Goal: Task Accomplishment & Management: Complete application form

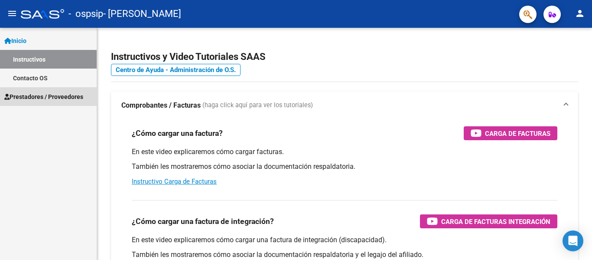
click at [65, 99] on span "Prestadores / Proveedores" at bounding box center [43, 97] width 79 height 10
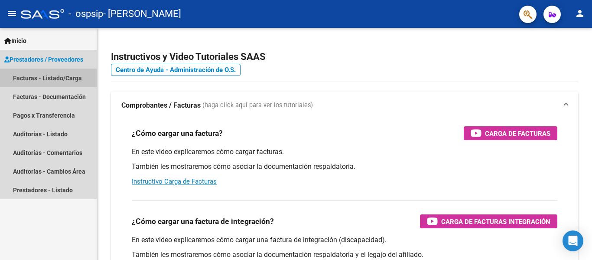
click at [38, 78] on link "Facturas - Listado/Carga" at bounding box center [48, 77] width 97 height 19
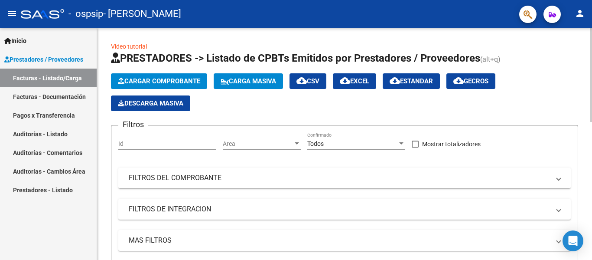
click at [158, 85] on button "Cargar Comprobante" at bounding box center [159, 81] width 96 height 16
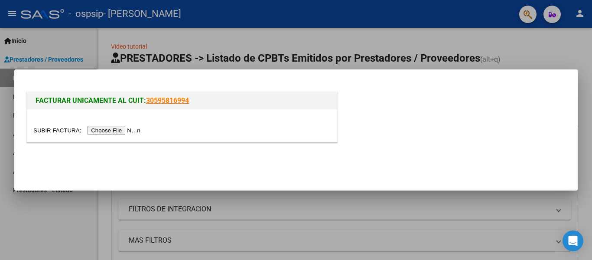
click at [129, 130] on input "file" at bounding box center [88, 130] width 110 height 9
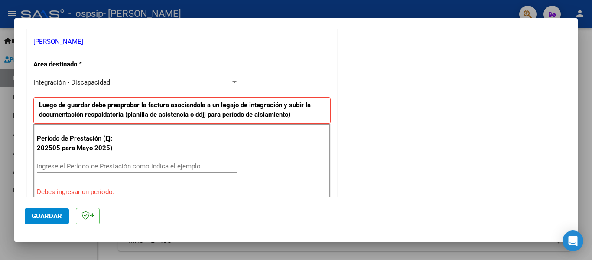
scroll to position [217, 0]
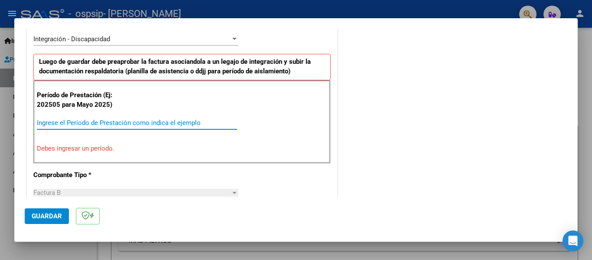
click at [131, 119] on input "Ingrese el Período de Prestación como indica el ejemplo" at bounding box center [137, 123] width 200 height 8
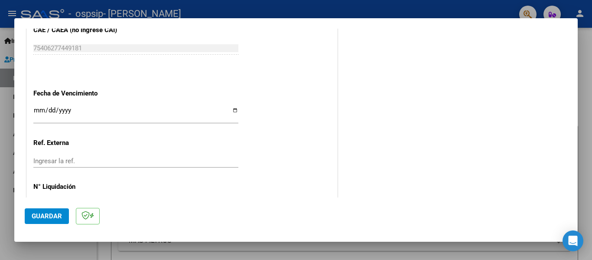
scroll to position [594, 0]
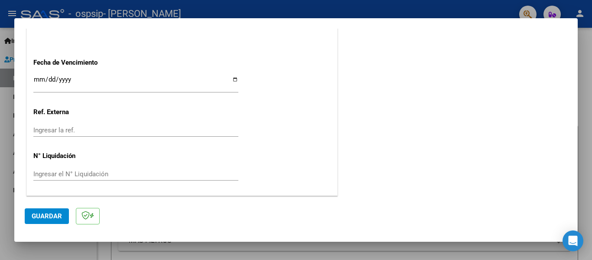
type input "202509"
click at [39, 217] on span "Guardar" at bounding box center [47, 216] width 30 height 8
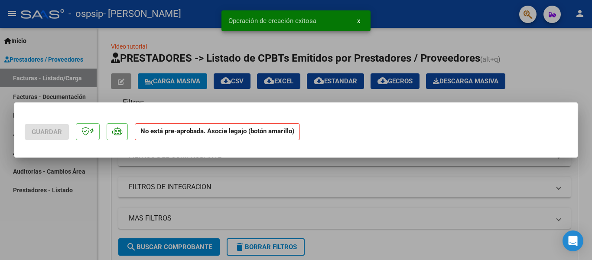
scroll to position [0, 0]
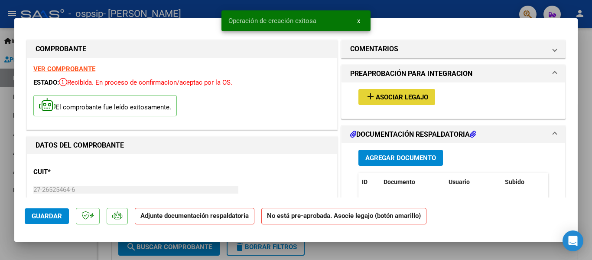
click at [405, 96] on span "Asociar Legajo" at bounding box center [402, 97] width 52 height 8
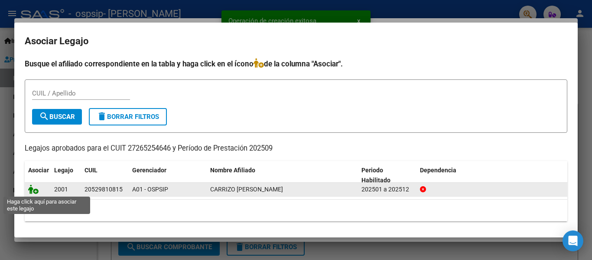
click at [29, 187] on icon at bounding box center [33, 189] width 10 height 10
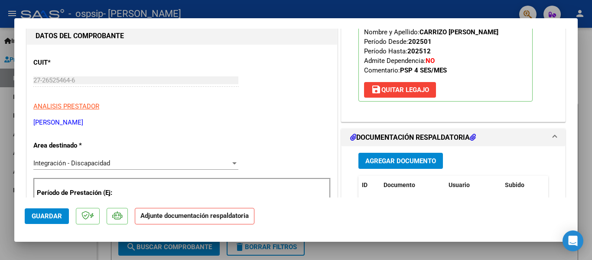
scroll to position [130, 0]
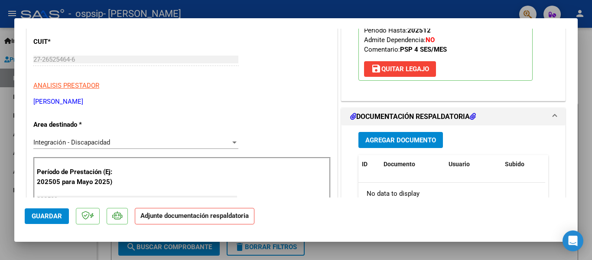
click at [403, 140] on span "Agregar Documento" at bounding box center [400, 140] width 71 height 8
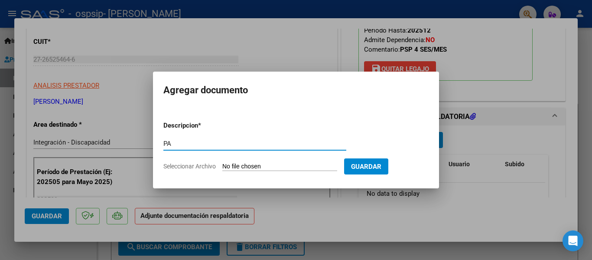
type input "PA"
click at [282, 164] on input "Seleccionar Archivo" at bounding box center [279, 167] width 115 height 8
type input "C:\fakepath\PA PSP CARRIZO ANGEL 9-25.pdf"
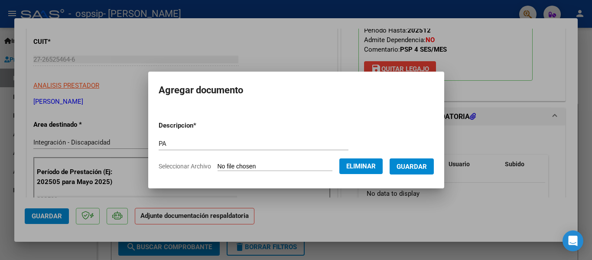
click at [424, 166] on span "Guardar" at bounding box center [412, 167] width 30 height 8
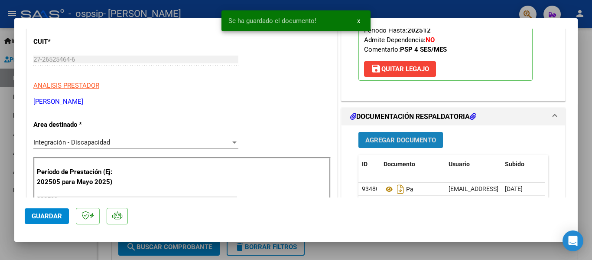
click at [397, 135] on button "Agregar Documento" at bounding box center [400, 140] width 85 height 16
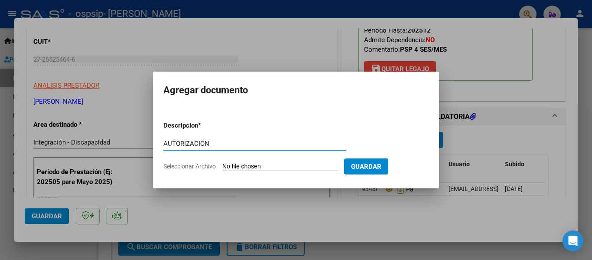
type input "AUTORIZACION"
click at [272, 169] on input "Seleccionar Archivo" at bounding box center [279, 167] width 115 height 8
type input "C:\fakepath\CARRIZO ANGEL PSP AUTORIZACION 2025 SEGUN RESOLUCION 360 22_firmado…"
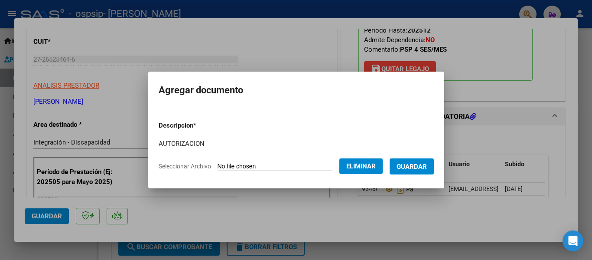
click at [416, 161] on button "Guardar" at bounding box center [412, 166] width 44 height 16
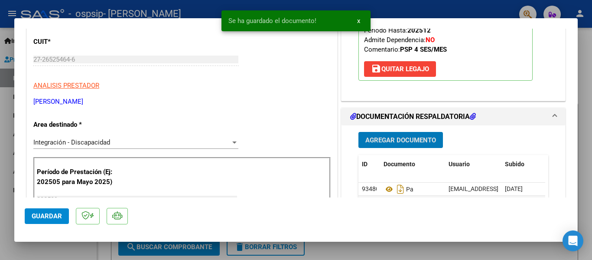
click at [55, 215] on span "Guardar" at bounding box center [47, 216] width 30 height 8
click at [0, 193] on div at bounding box center [296, 130] width 592 height 260
type input "$ 0,00"
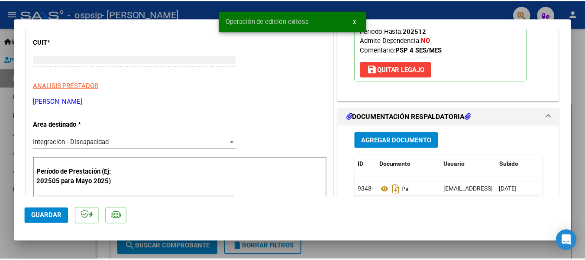
scroll to position [104, 0]
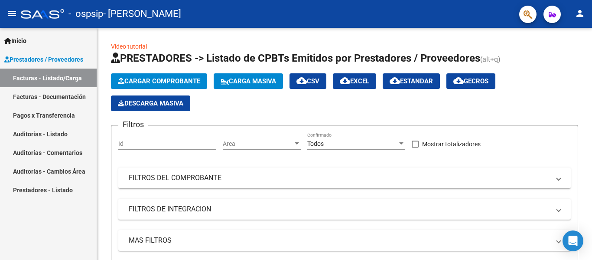
click at [582, 10] on mat-icon "person" at bounding box center [580, 13] width 10 height 10
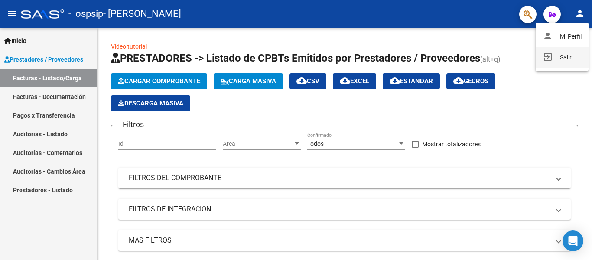
click at [555, 61] on button "exit_to_app Salir" at bounding box center [562, 57] width 53 height 21
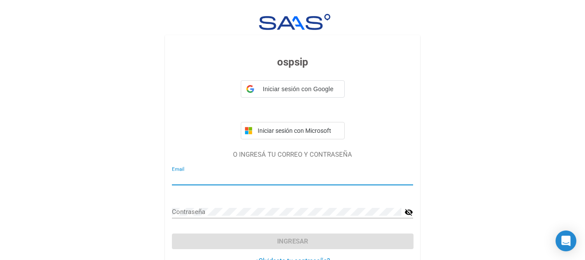
type input "compartiendocet2@gmail.com"
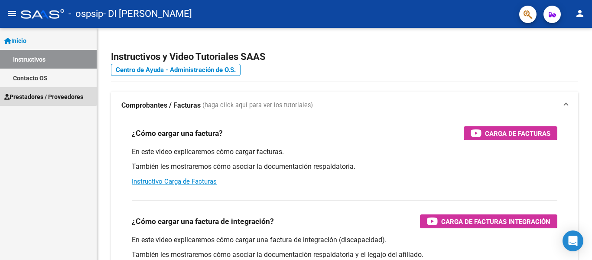
click at [48, 94] on span "Prestadores / Proveedores" at bounding box center [43, 97] width 79 height 10
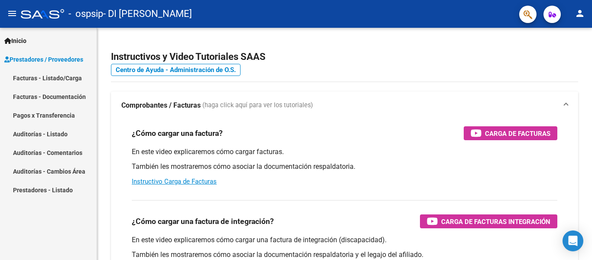
click at [50, 80] on link "Facturas - Listado/Carga" at bounding box center [48, 77] width 97 height 19
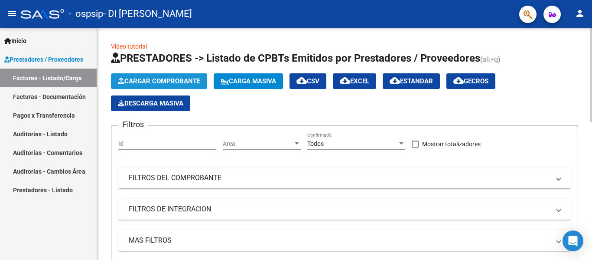
click at [163, 81] on span "Cargar Comprobante" at bounding box center [159, 81] width 82 height 8
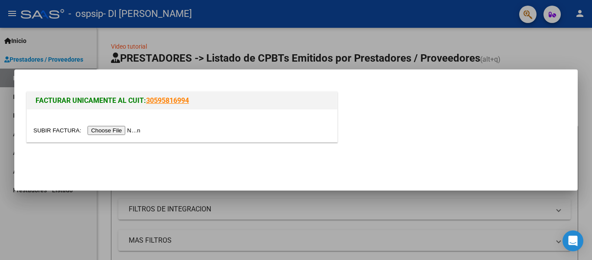
click at [131, 128] on input "file" at bounding box center [88, 130] width 110 height 9
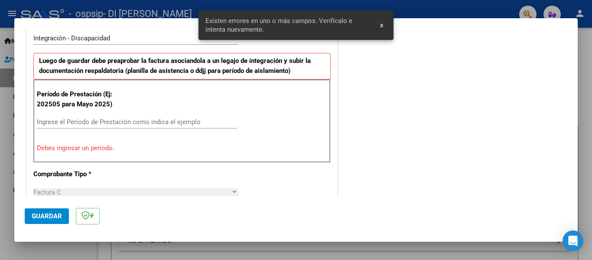
scroll to position [217, 0]
click at [126, 119] on input "Ingrese el Período de Prestación como indica el ejemplo" at bounding box center [137, 122] width 200 height 8
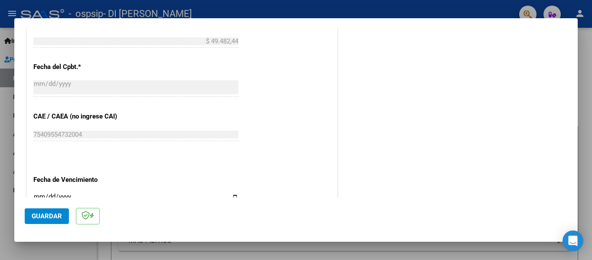
scroll to position [594, 0]
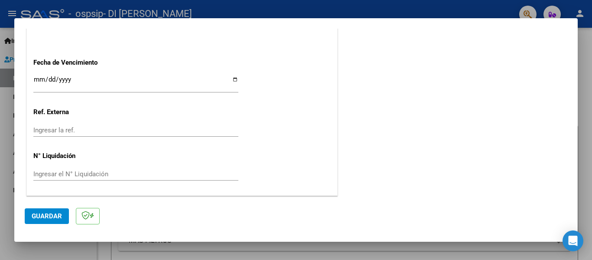
type input "202509"
click at [45, 216] on span "Guardar" at bounding box center [47, 216] width 30 height 8
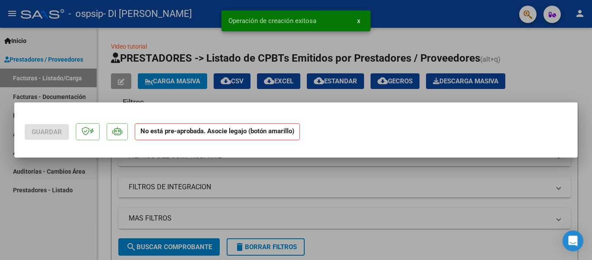
scroll to position [0, 0]
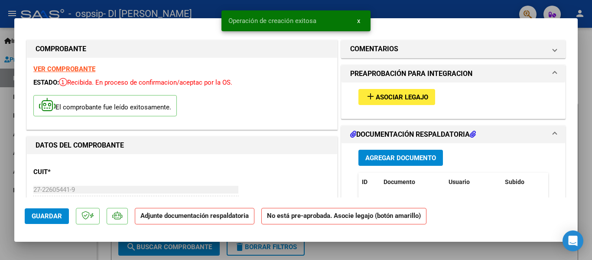
click at [392, 93] on span "Asociar Legajo" at bounding box center [402, 97] width 52 height 8
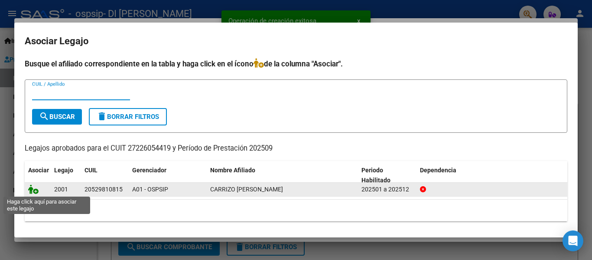
click at [33, 191] on icon at bounding box center [33, 189] width 10 height 10
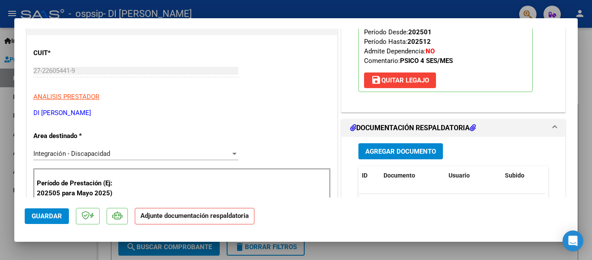
scroll to position [173, 0]
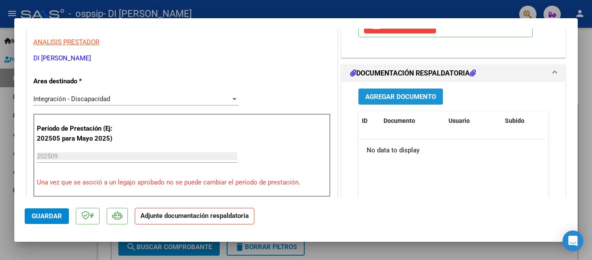
click at [394, 94] on span "Agregar Documento" at bounding box center [400, 97] width 71 height 8
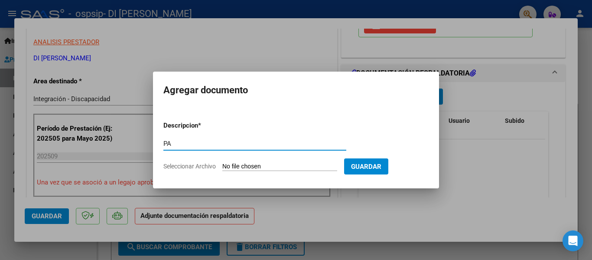
type input "PA"
click at [252, 159] on form "Descripcion * PA Escriba aquí una descripcion Seleccionar Archivo Guardar" at bounding box center [295, 145] width 265 height 63
click at [255, 165] on input "Seleccionar Archivo" at bounding box center [279, 167] width 115 height 8
type input "C:\fakepath\PA PSL CARRIZO ANGEL 9-25.pdf"
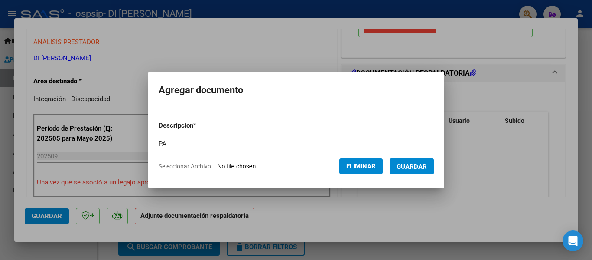
click at [423, 170] on span "Guardar" at bounding box center [412, 167] width 30 height 8
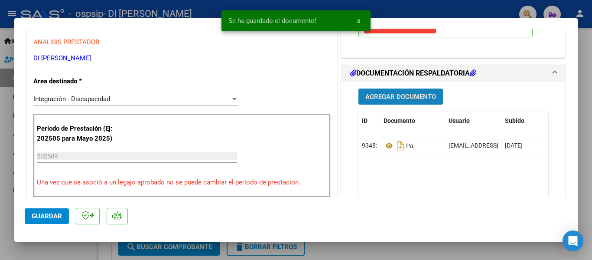
click at [407, 95] on span "Agregar Documento" at bounding box center [400, 97] width 71 height 8
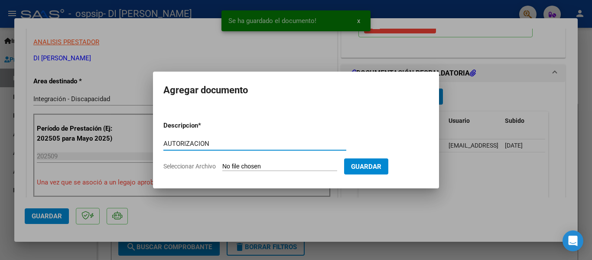
type input "AUTORIZACION"
click at [296, 167] on input "Seleccionar Archivo" at bounding box center [279, 167] width 115 height 8
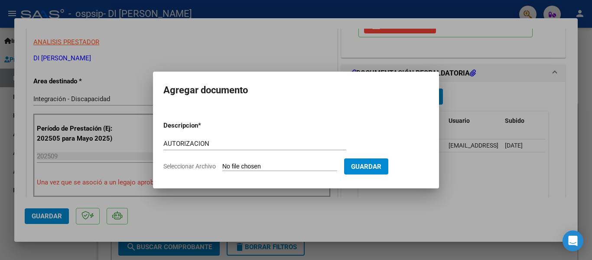
type input "C:\fakepath\CARRIZO ANGEL PS AUTORIZACION 2025 SEGUN RESOLUCION 360 22_firmado.…"
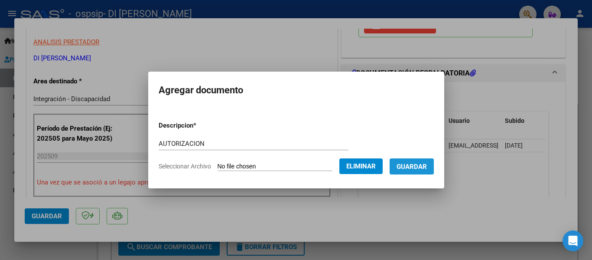
click at [419, 166] on span "Guardar" at bounding box center [412, 167] width 30 height 8
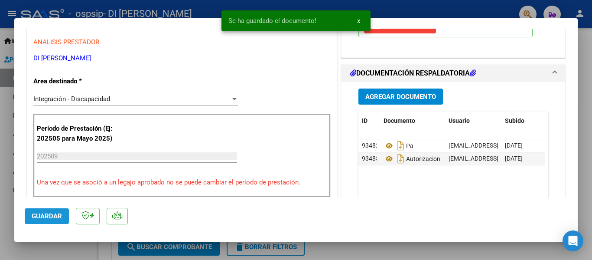
click at [45, 218] on span "Guardar" at bounding box center [47, 216] width 30 height 8
click at [0, 183] on div at bounding box center [296, 130] width 592 height 260
type input "$ 0,00"
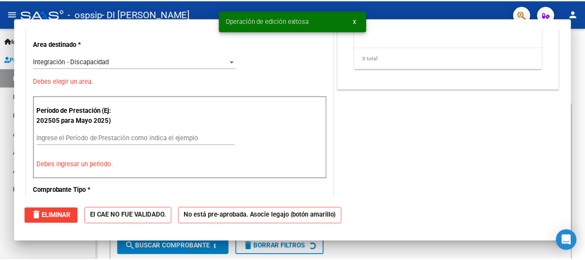
scroll to position [147, 0]
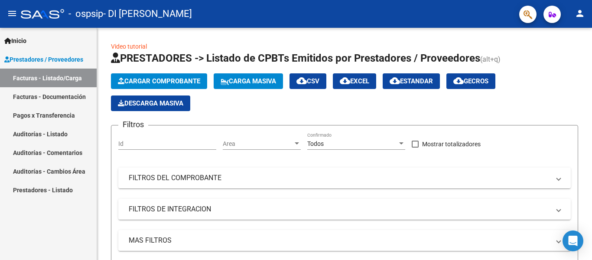
click at [579, 12] on mat-icon "person" at bounding box center [580, 13] width 10 height 10
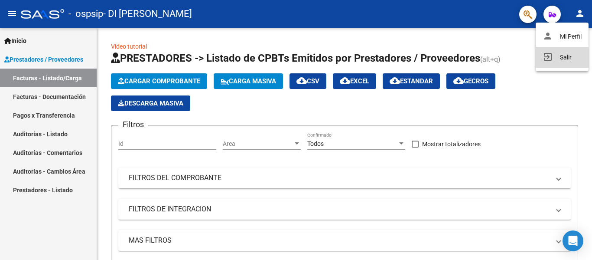
click at [575, 50] on button "exit_to_app Salir" at bounding box center [562, 57] width 53 height 21
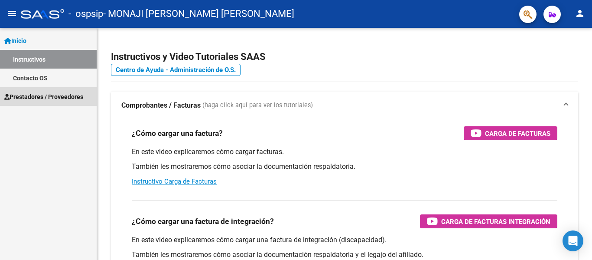
click at [61, 94] on span "Prestadores / Proveedores" at bounding box center [43, 97] width 79 height 10
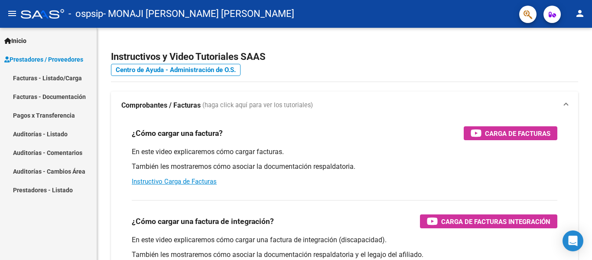
click at [50, 72] on link "Facturas - Listado/Carga" at bounding box center [48, 77] width 97 height 19
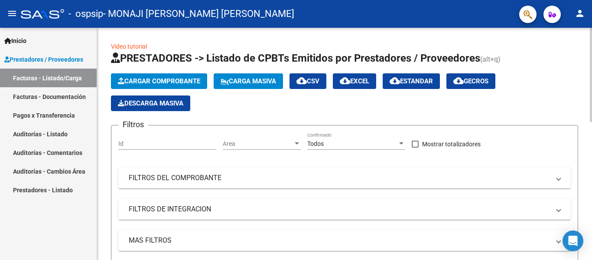
click at [159, 81] on span "Cargar Comprobante" at bounding box center [159, 81] width 82 height 8
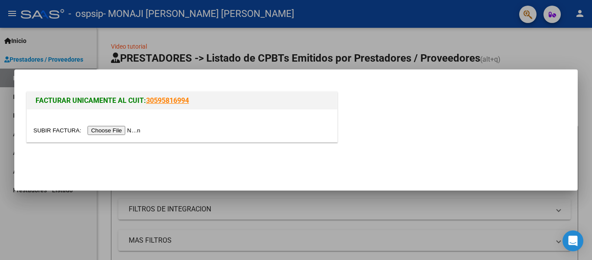
click at [117, 128] on input "file" at bounding box center [88, 130] width 110 height 9
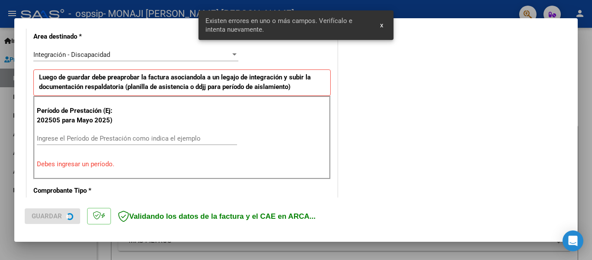
scroll to position [217, 0]
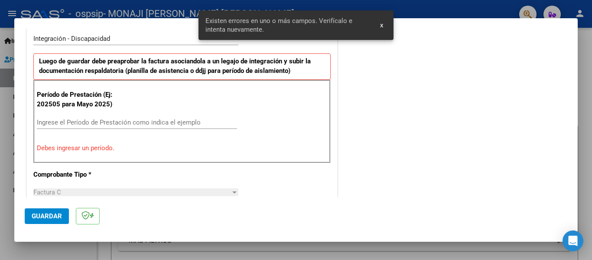
click at [103, 125] on input "Ingrese el Período de Prestación como indica el ejemplo" at bounding box center [137, 122] width 200 height 8
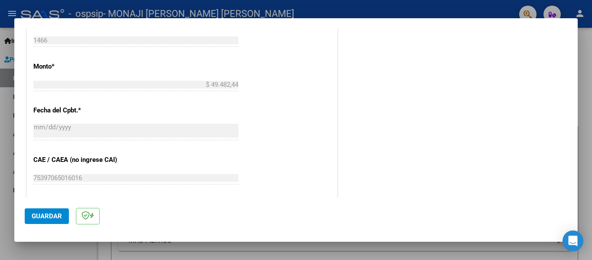
scroll to position [564, 0]
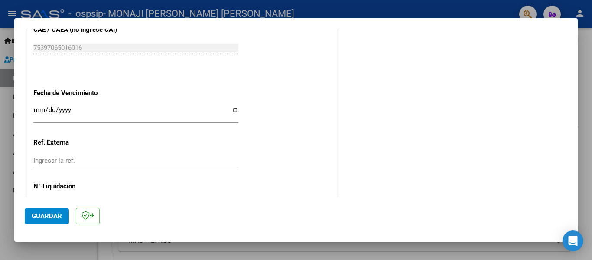
type input "202509"
click at [56, 213] on span "Guardar" at bounding box center [47, 216] width 30 height 8
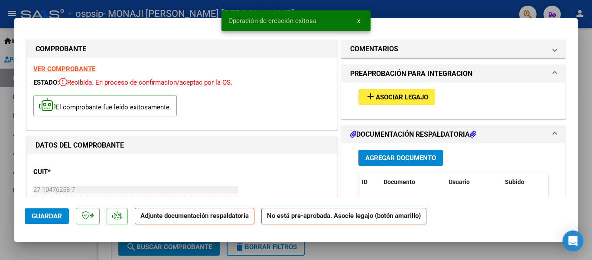
click at [407, 93] on span "Asociar Legajo" at bounding box center [402, 97] width 52 height 8
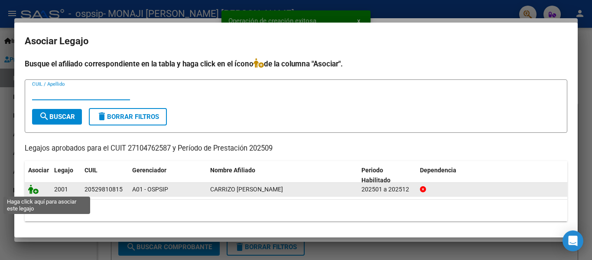
click at [29, 193] on icon at bounding box center [33, 189] width 10 height 10
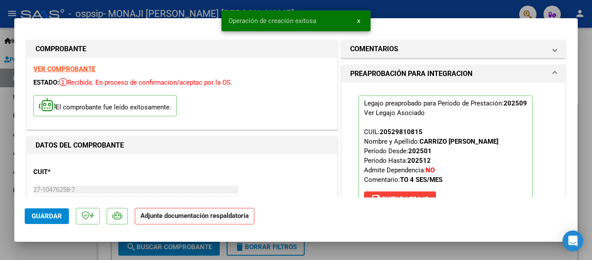
scroll to position [87, 0]
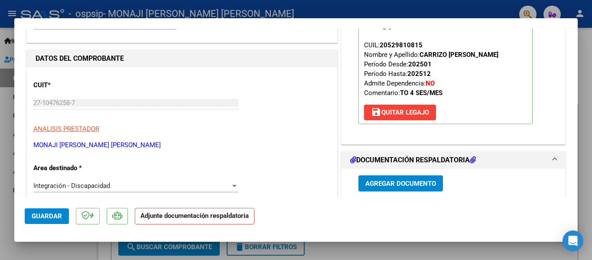
click at [413, 181] on span "Agregar Documento" at bounding box center [400, 183] width 71 height 8
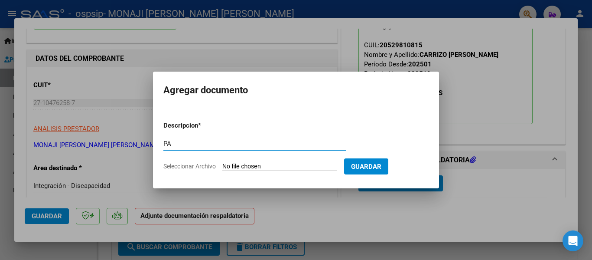
type input "PA"
click at [247, 167] on input "Seleccionar Archivo" at bounding box center [279, 167] width 115 height 8
type input "C:\fakepath\PA TO CARRIZO ANGEL 9-25.pdf"
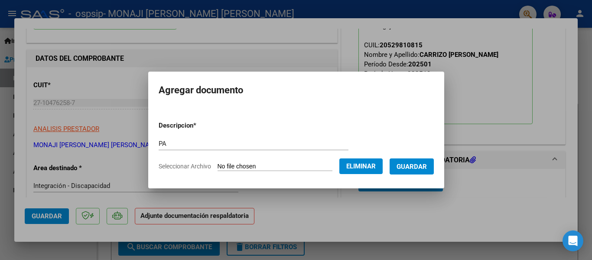
click at [421, 168] on span "Guardar" at bounding box center [412, 167] width 30 height 8
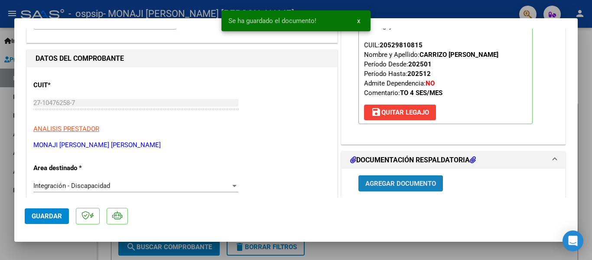
click at [406, 183] on span "Agregar Documento" at bounding box center [400, 183] width 71 height 8
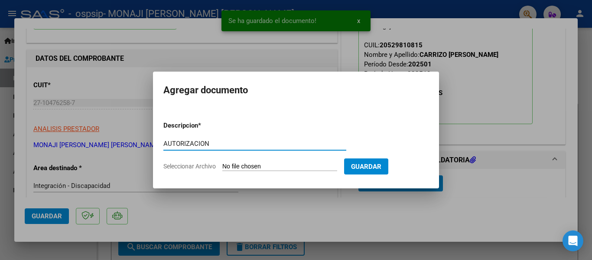
type input "AUTORIZACION"
drag, startPoint x: 386, startPoint y: 165, endPoint x: 274, endPoint y: 176, distance: 112.8
click at [279, 178] on mat-dialog-container "Agregar documento Descripcion * AUTORIZACION Escriba aquí una descripcion Selec…" at bounding box center [296, 130] width 286 height 116
click at [267, 170] on input "Seleccionar Archivo" at bounding box center [279, 167] width 115 height 8
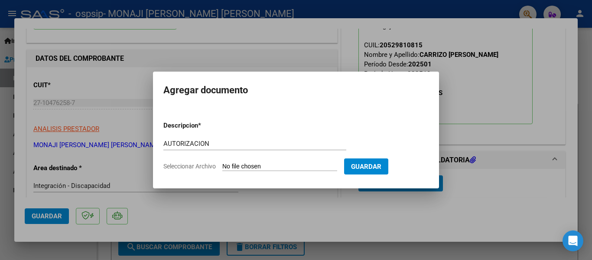
type input "C:\fakepath\CARRIZO ANGEL TO AUTORIZACION 2025 SEGUN RESOLUCION 360 22_firmado.…"
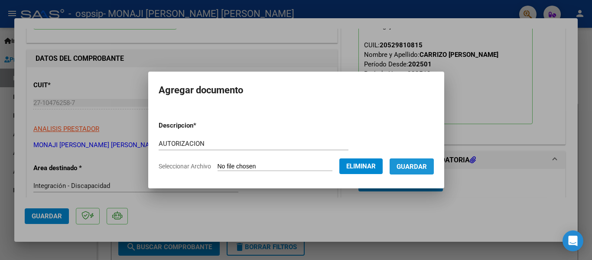
click at [406, 169] on span "Guardar" at bounding box center [412, 167] width 30 height 8
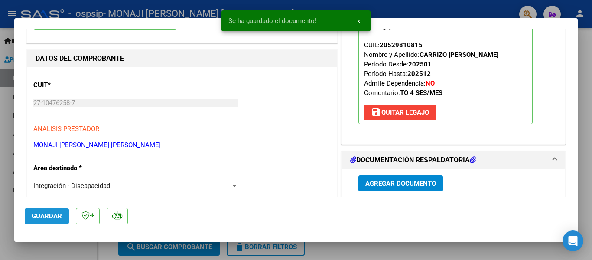
click at [42, 217] on span "Guardar" at bounding box center [47, 216] width 30 height 8
click at [2, 221] on div at bounding box center [296, 130] width 592 height 260
type input "$ 0,00"
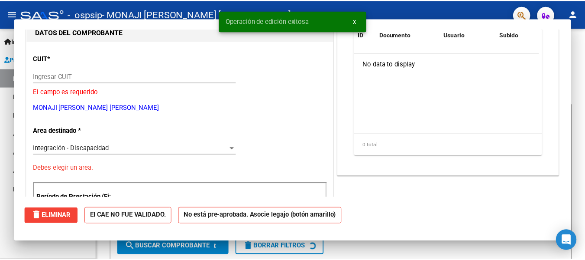
scroll to position [92, 0]
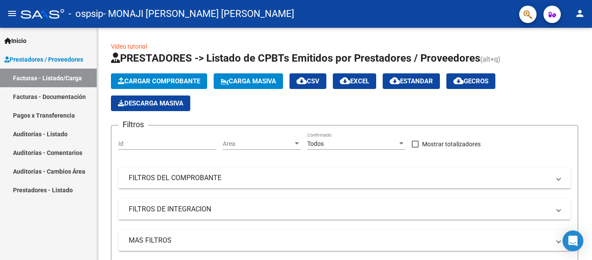
click at [576, 12] on mat-icon "person" at bounding box center [580, 13] width 10 height 10
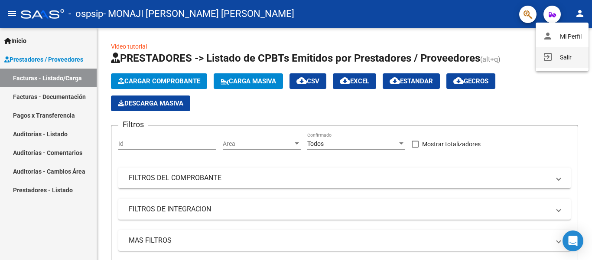
click at [554, 60] on button "exit_to_app Salir" at bounding box center [562, 57] width 53 height 21
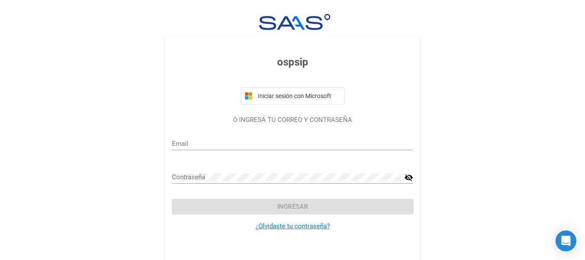
type input "beatrizmonaji@gmail.com"
